Goal: Check status

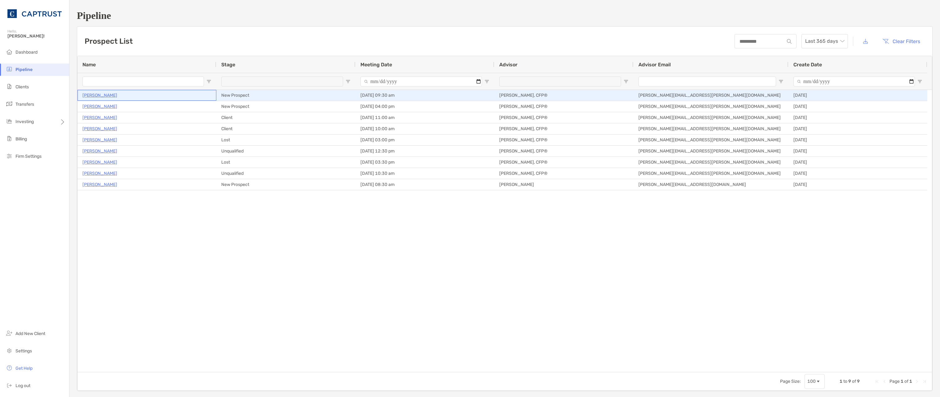
click at [106, 95] on p "[PERSON_NAME]" at bounding box center [99, 95] width 35 height 8
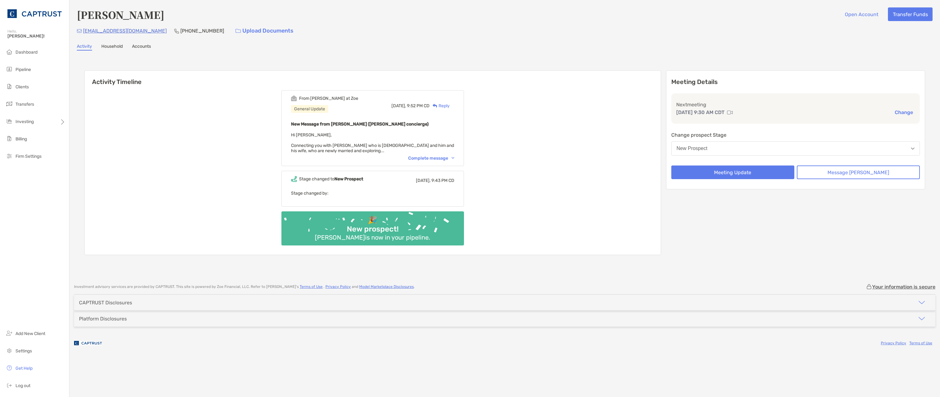
click at [433, 159] on div "Complete message" at bounding box center [431, 158] width 46 height 5
